Goal: Task Accomplishment & Management: Use online tool/utility

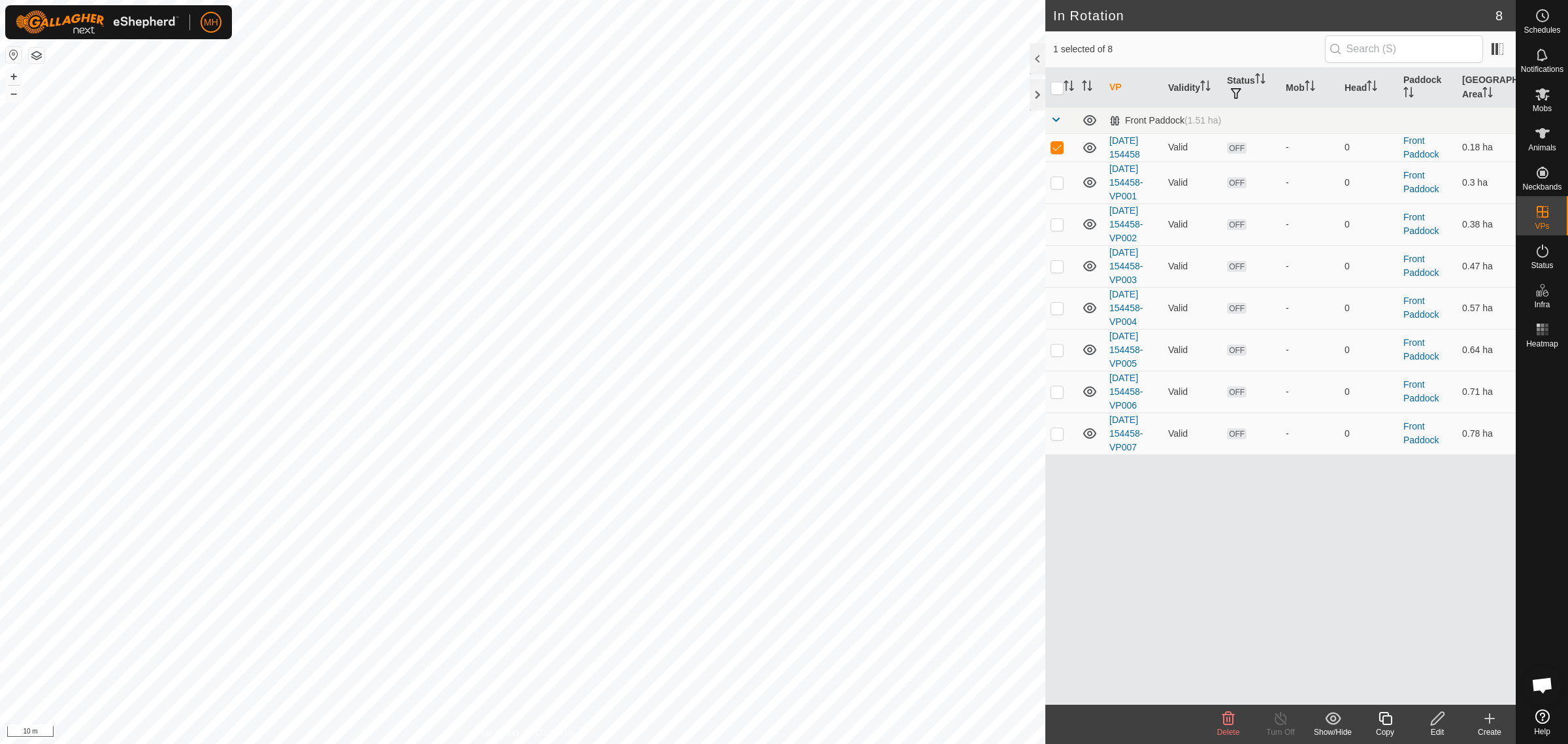
checkbox input "false"
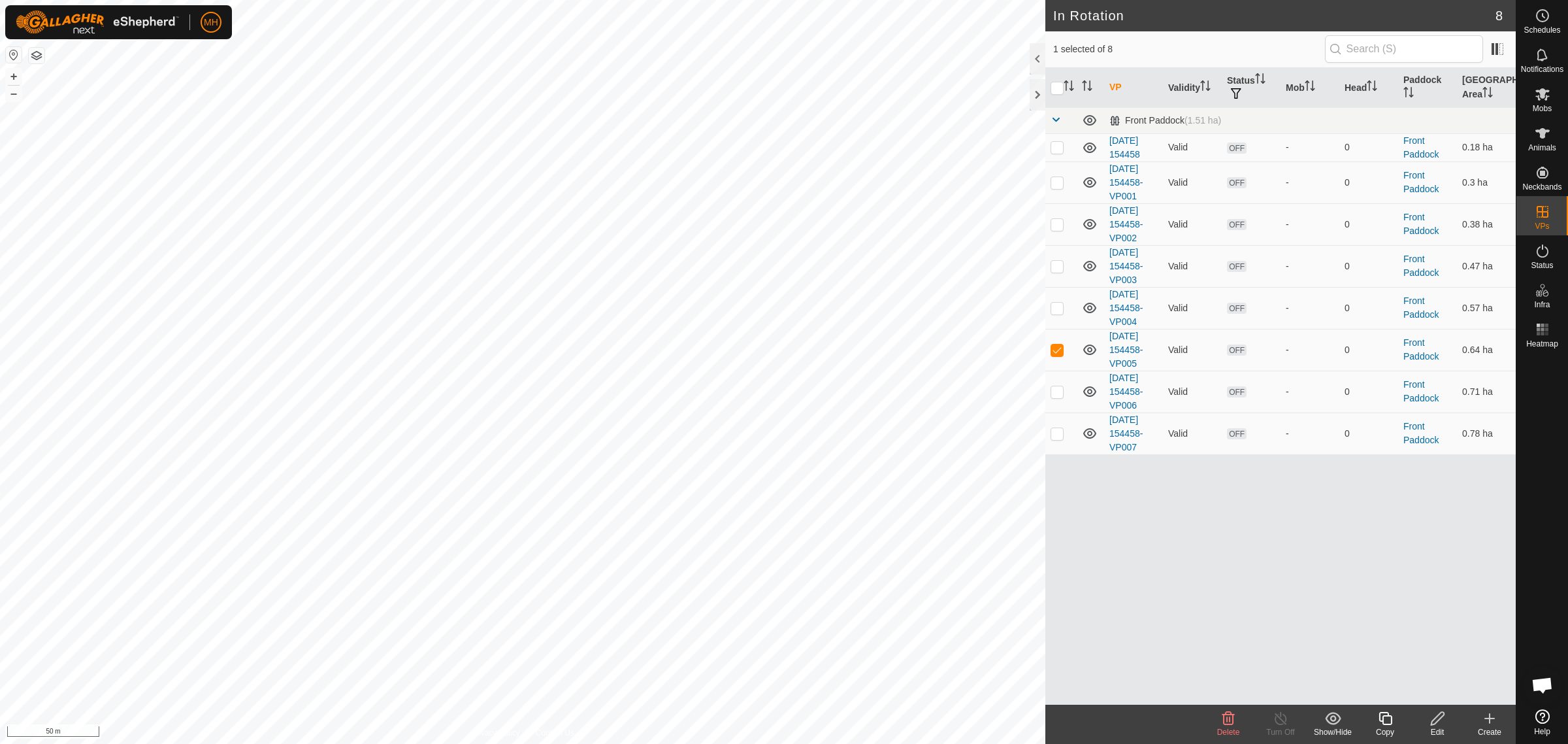
checkbox input "false"
checkbox input "true"
click at [1056, 90] on input "checkbox" at bounding box center [1056, 88] width 13 height 13
checkbox input "true"
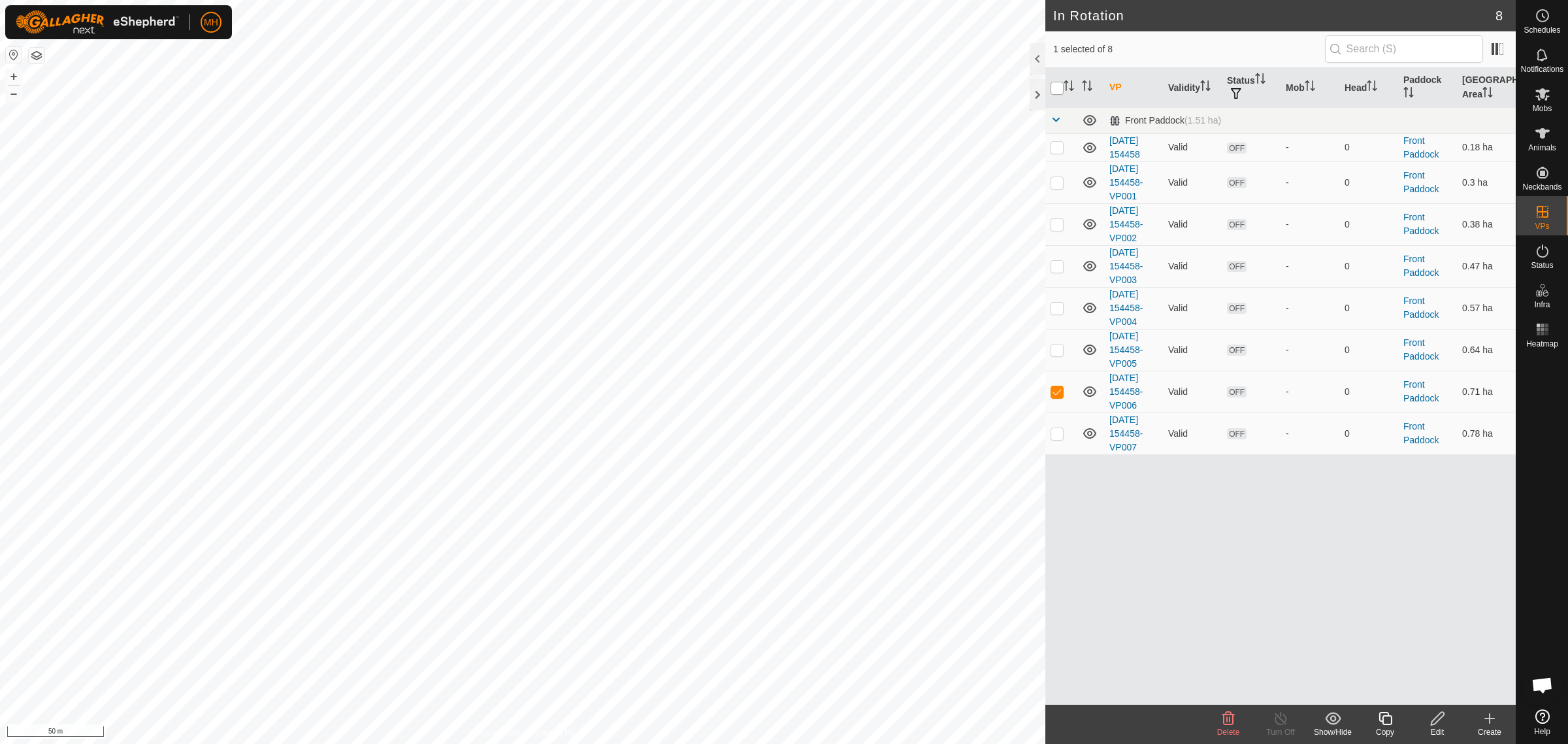
checkbox input "true"
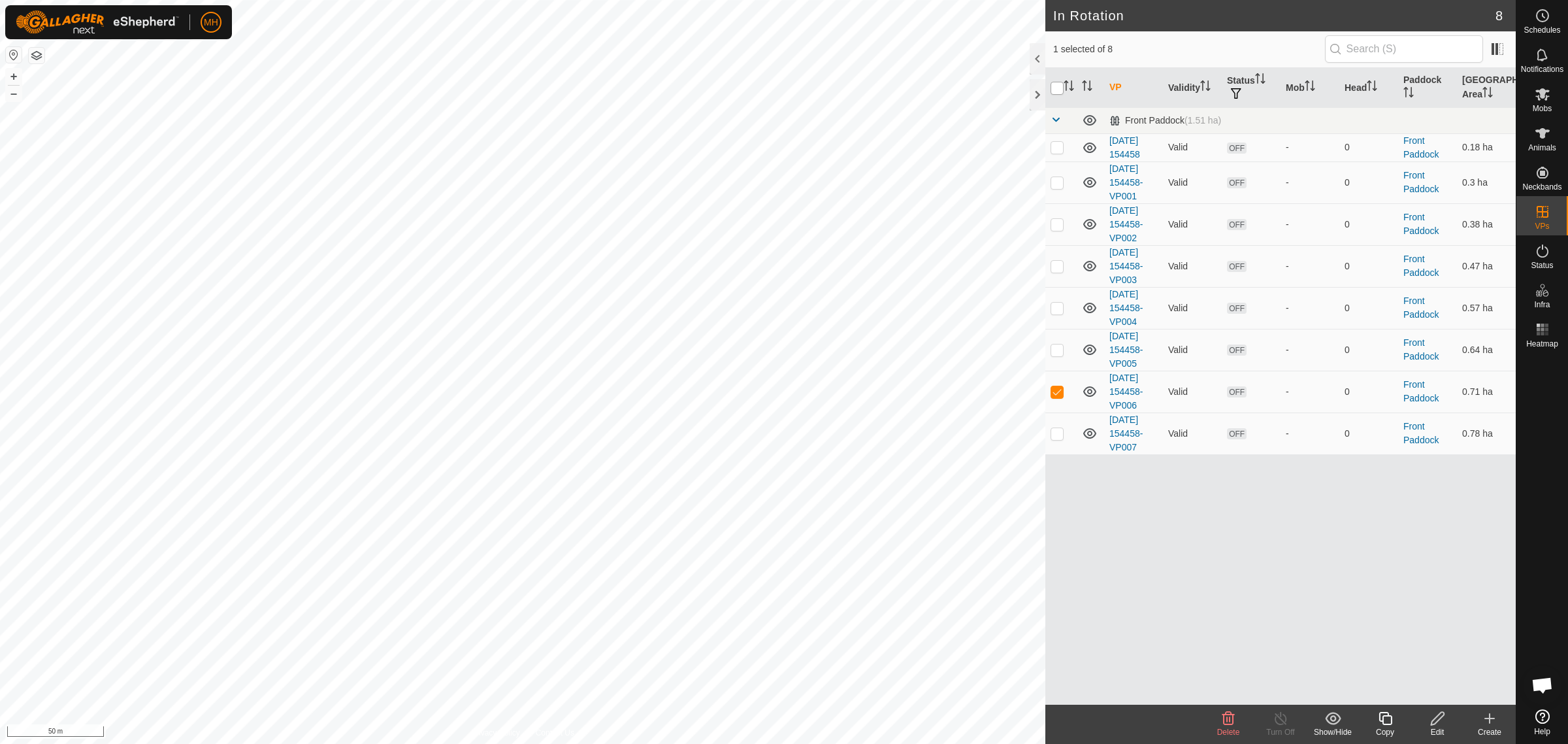
checkbox input "true"
click at [1056, 90] on input "checkbox" at bounding box center [1056, 88] width 13 height 13
checkbox input "false"
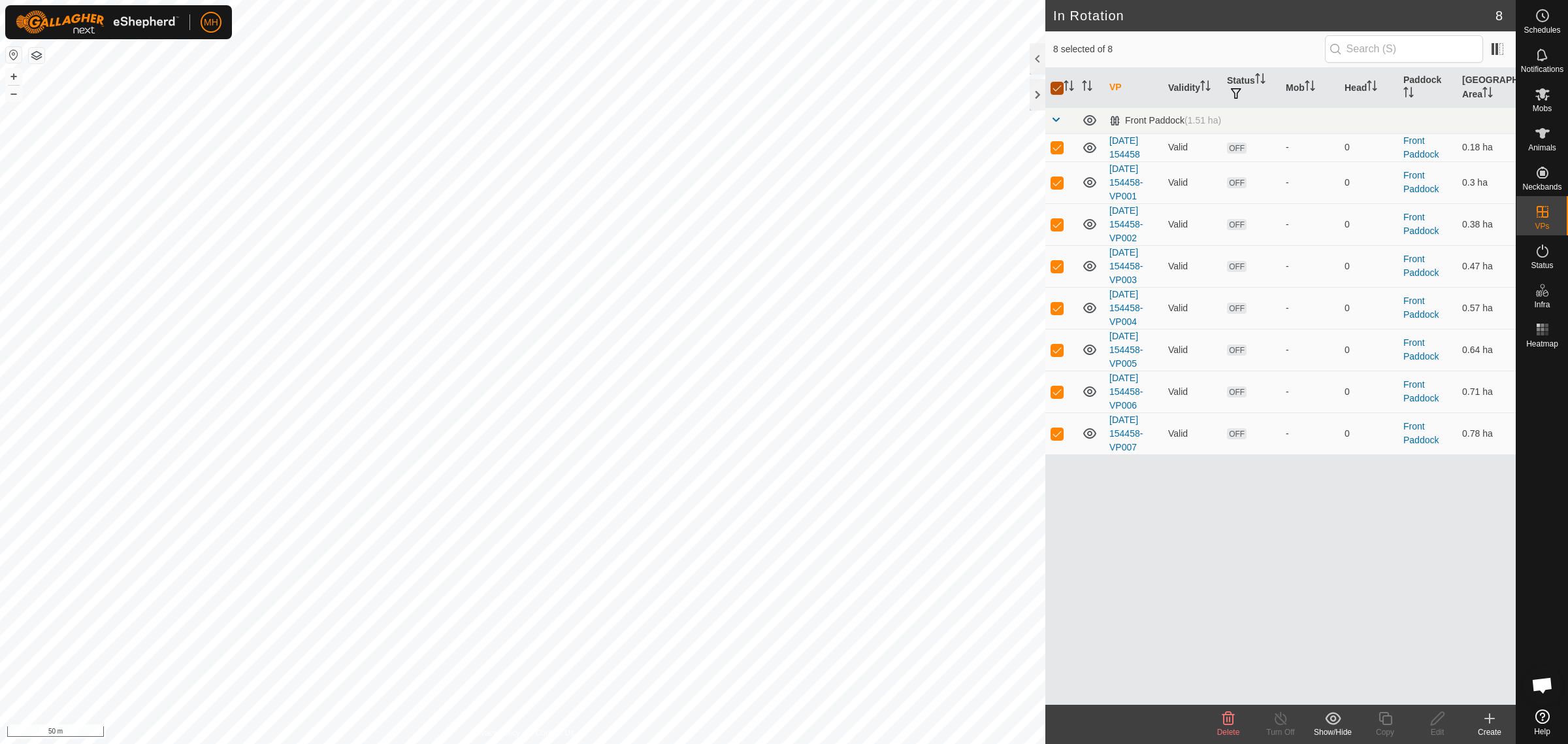
checkbox input "false"
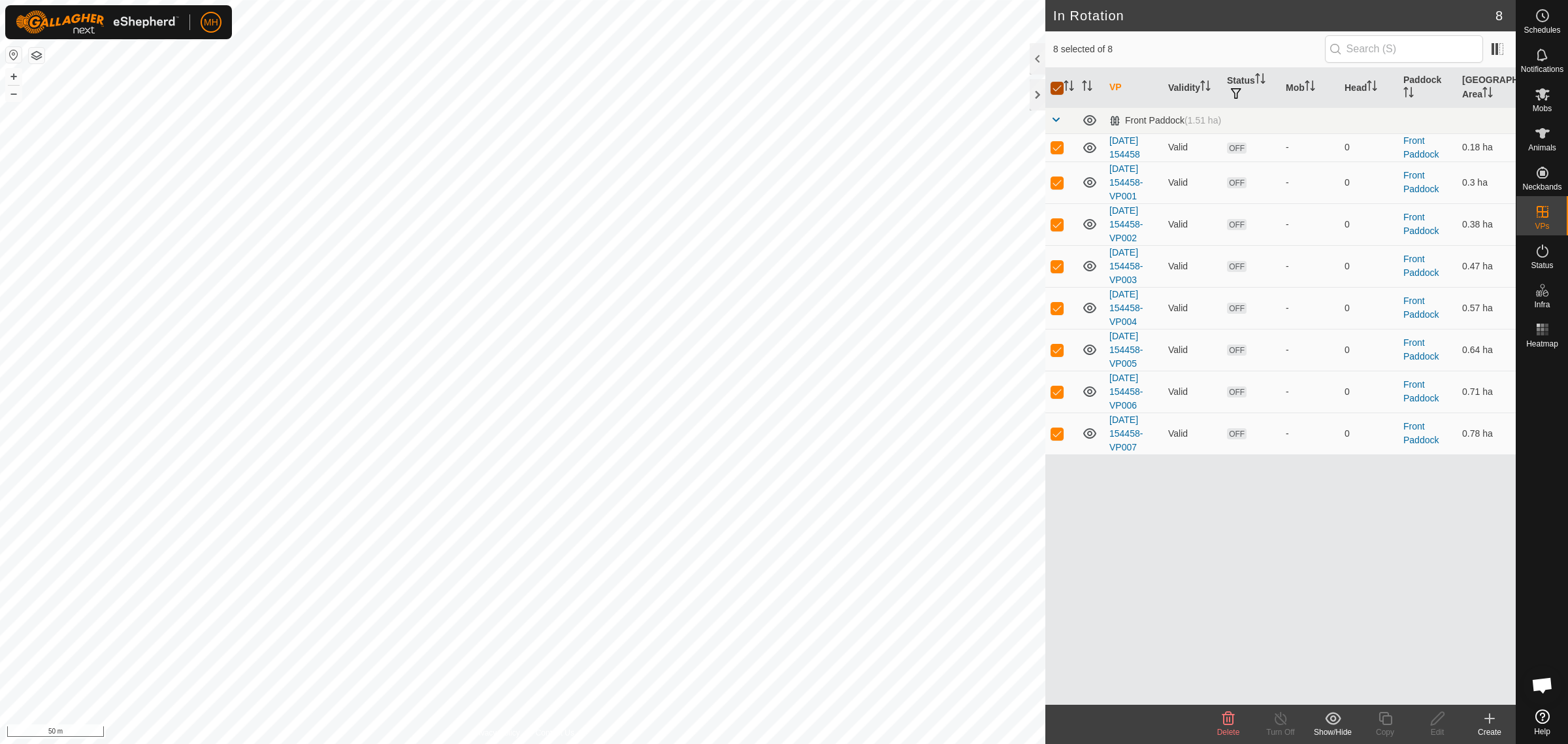
checkbox input "false"
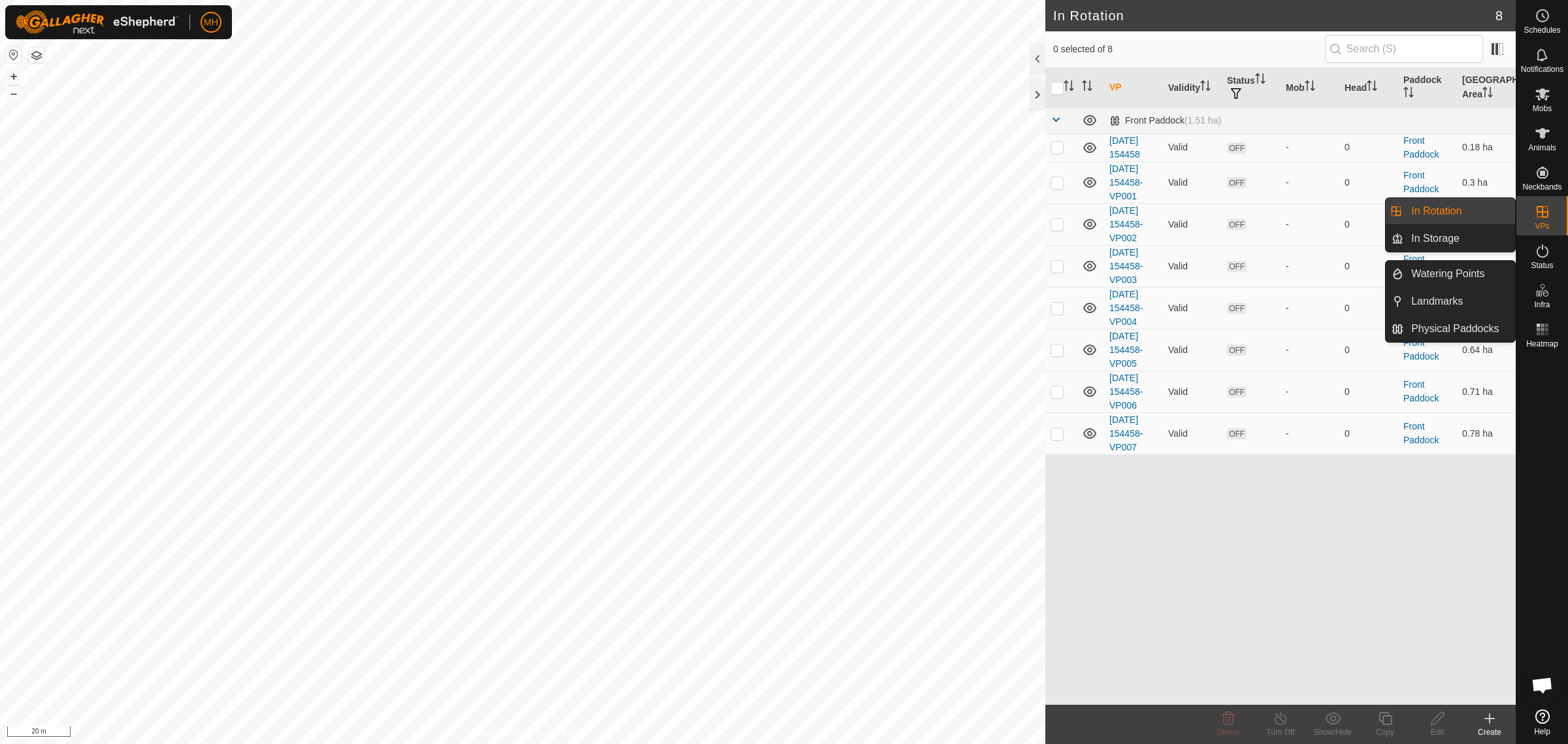
click at [1458, 210] on link "In Rotation" at bounding box center [1459, 211] width 112 height 26
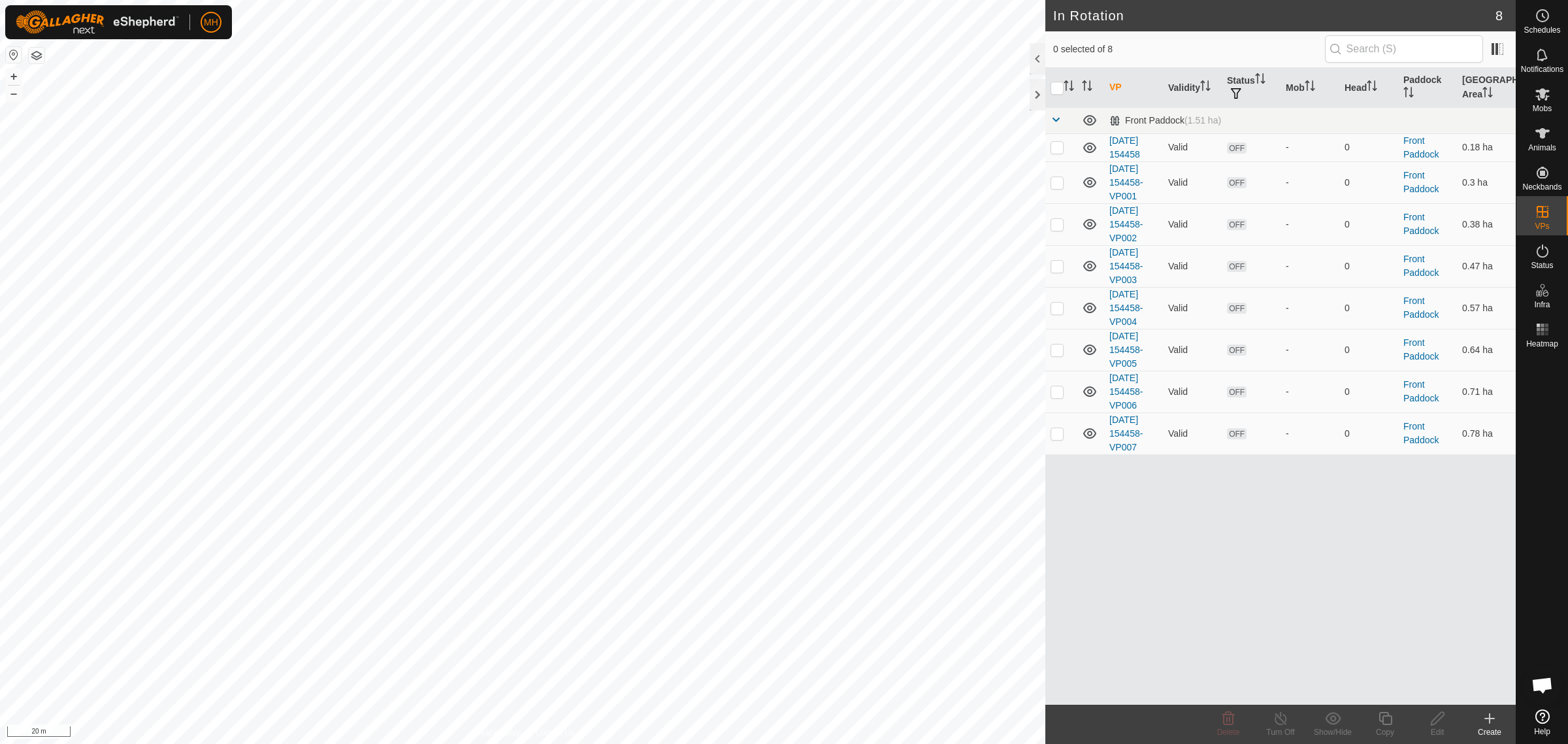
click at [1497, 723] on icon at bounding box center [1490, 718] width 15 height 15
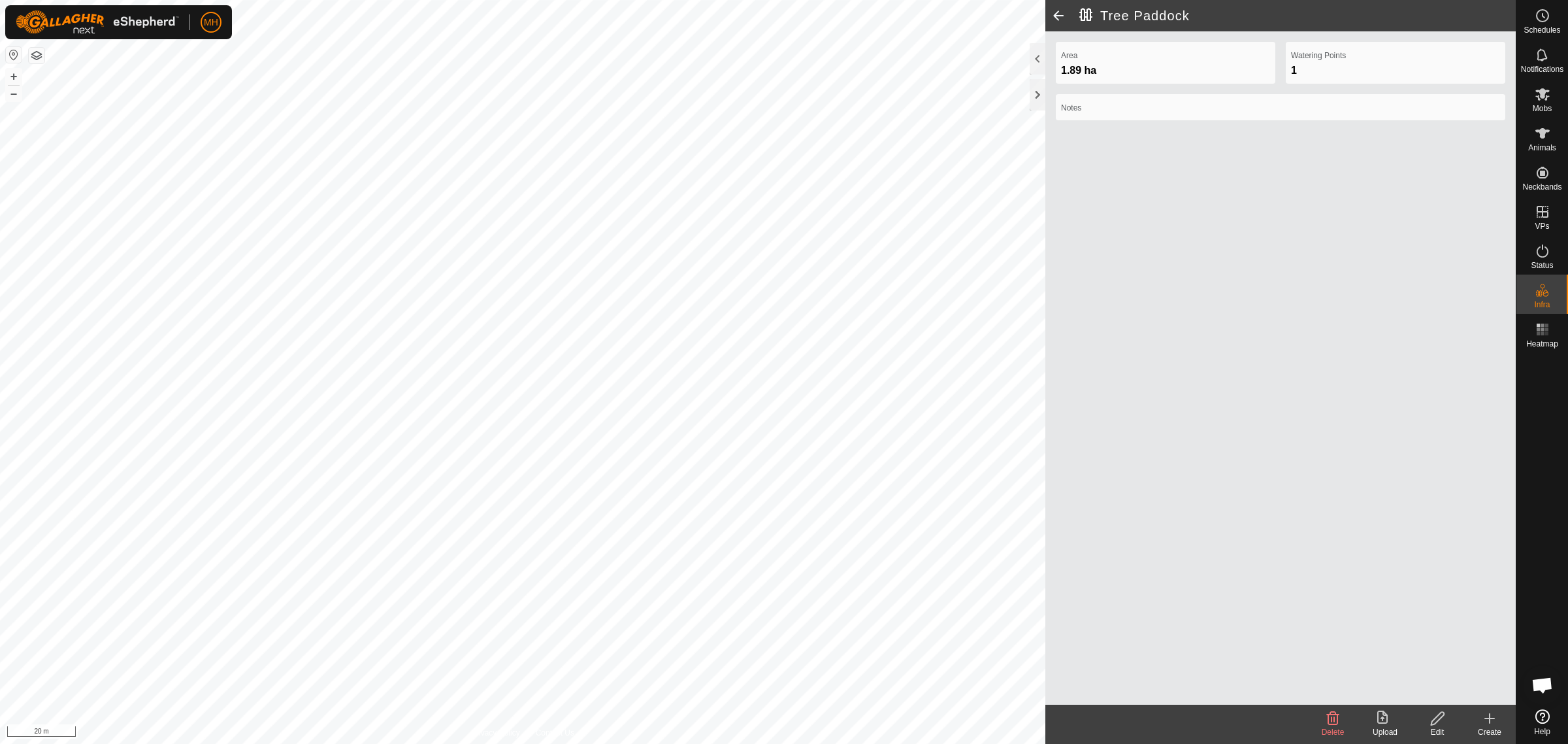
click at [1490, 728] on div "Create" at bounding box center [1489, 732] width 52 height 12
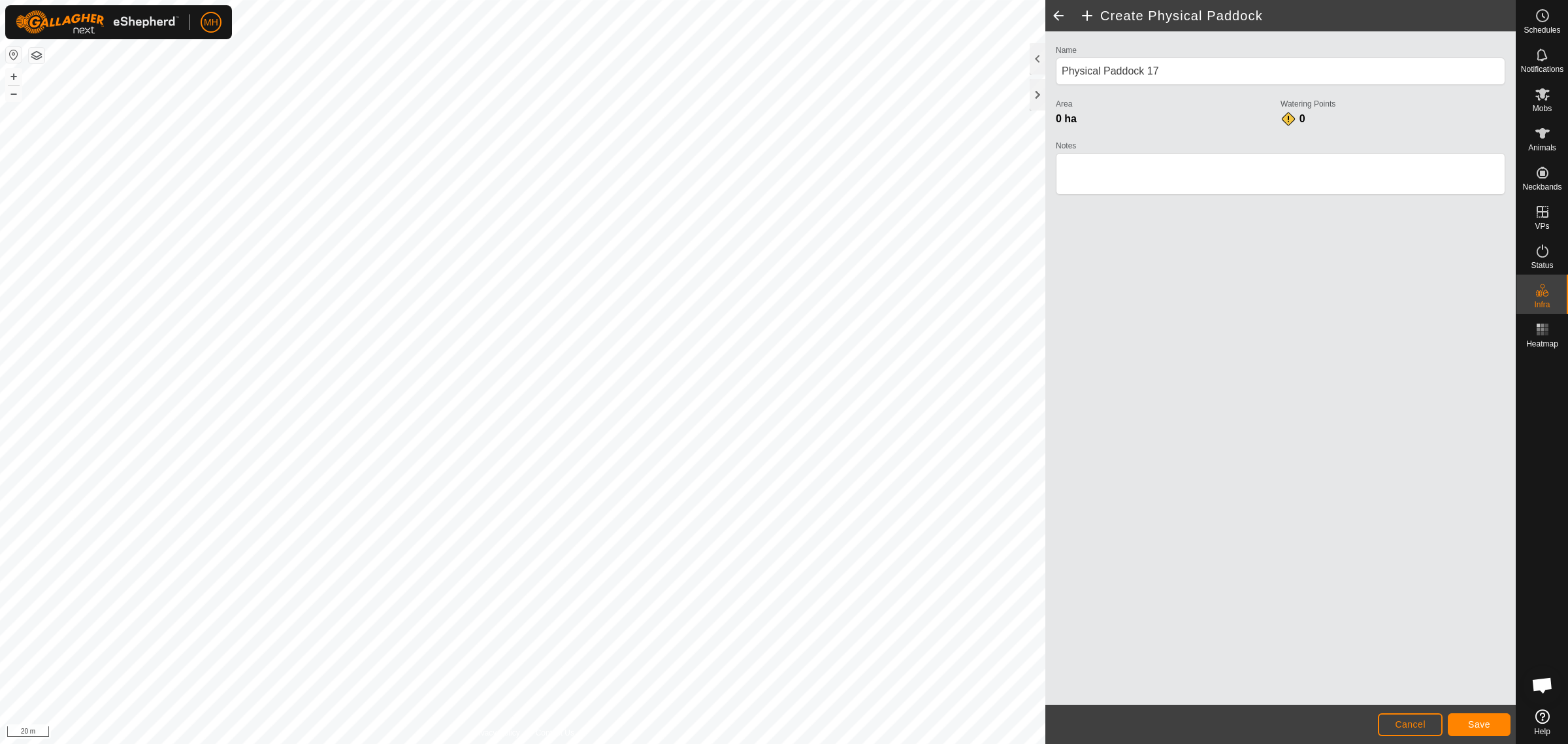
click at [1061, 13] on span at bounding box center [1058, 15] width 26 height 32
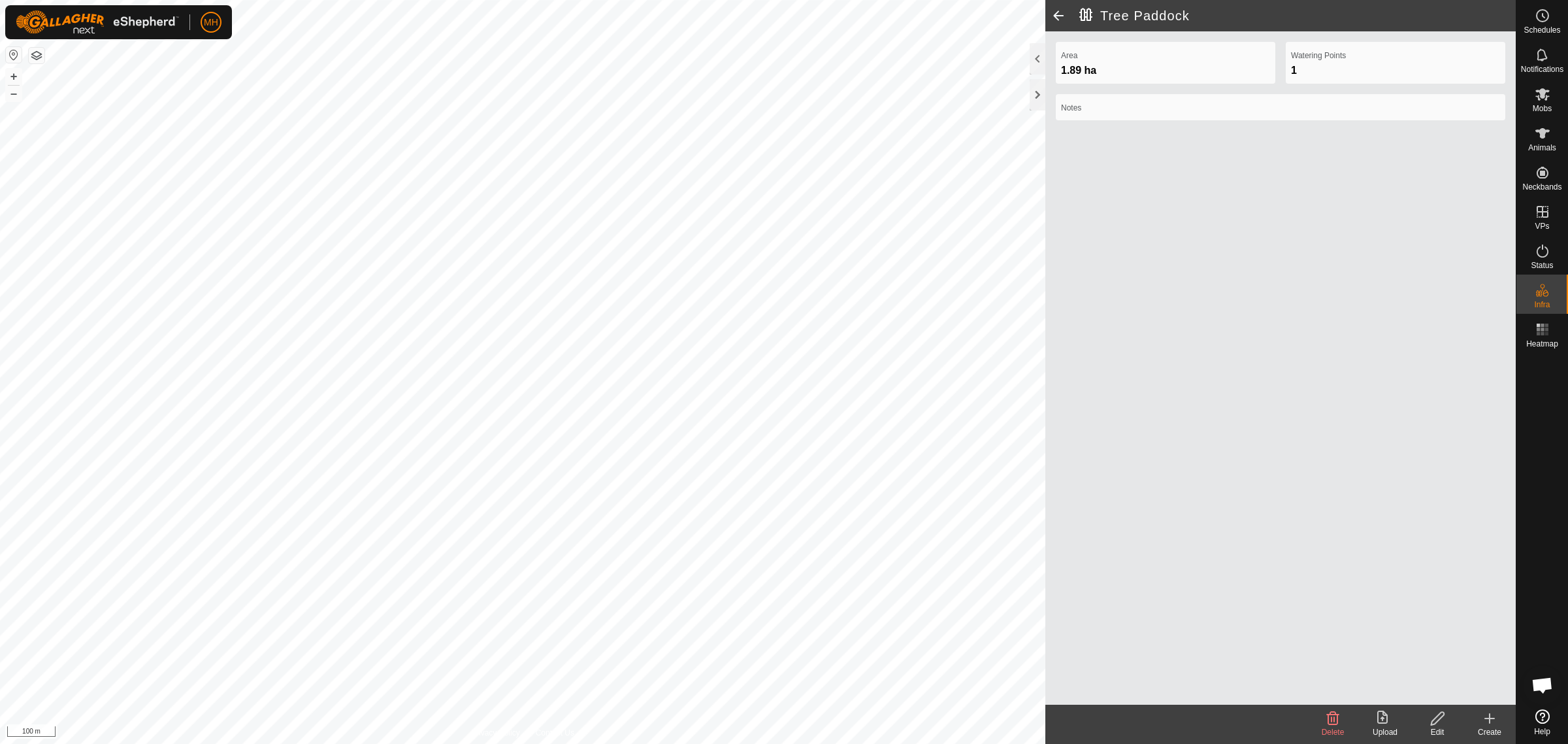
click at [1060, 15] on span at bounding box center [1058, 15] width 26 height 32
